Goal: Navigation & Orientation: Go to known website

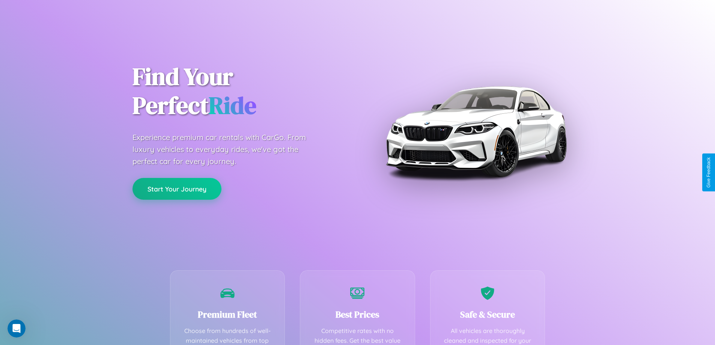
click at [177, 189] on button "Start Your Journey" at bounding box center [176, 189] width 89 height 22
click at [177, 188] on button "Start Your Journey" at bounding box center [176, 189] width 89 height 22
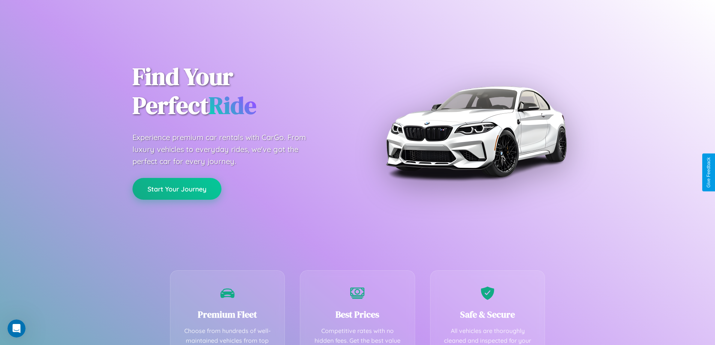
click at [177, 188] on button "Start Your Journey" at bounding box center [176, 189] width 89 height 22
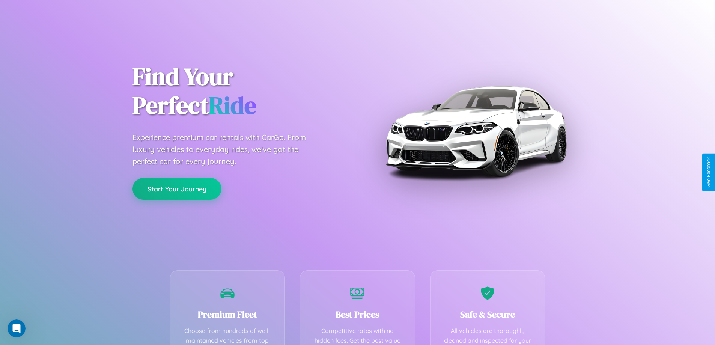
click at [177, 188] on button "Start Your Journey" at bounding box center [176, 189] width 89 height 22
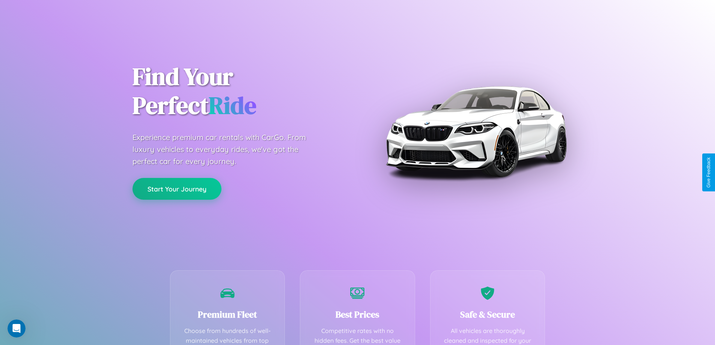
click at [177, 188] on button "Start Your Journey" at bounding box center [176, 189] width 89 height 22
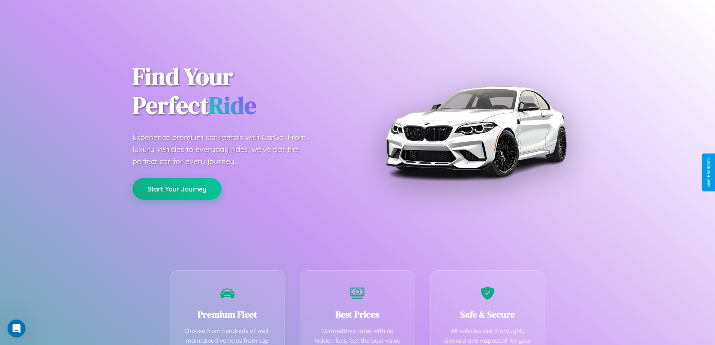
click at [177, 188] on button "Start Your Journey" at bounding box center [176, 189] width 89 height 22
